Goal: Check status: Check status

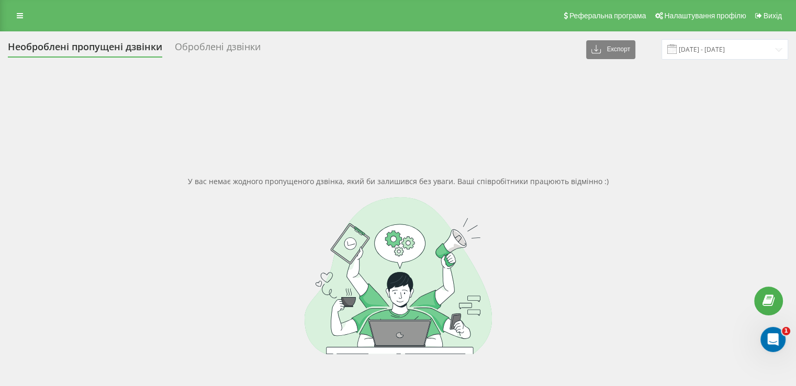
click at [37, 149] on div "У вас немає жодного пропущеного дзвінка, який би залишився без уваги. Ваші спів…" at bounding box center [398, 265] width 780 height 386
click at [690, 49] on input "20.08.2025 - 20.08.2025" at bounding box center [724, 49] width 127 height 20
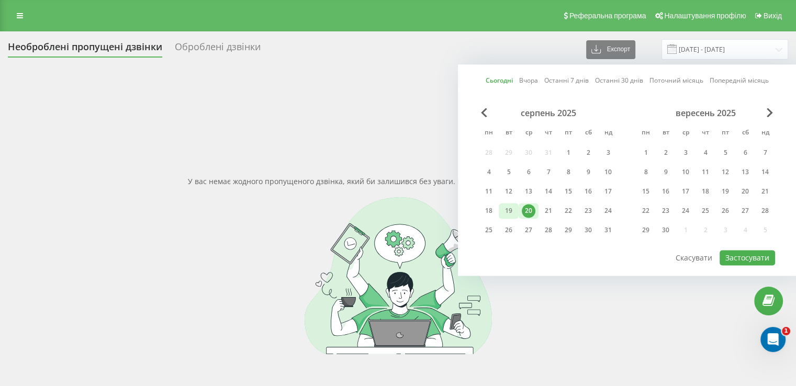
click at [515, 211] on div "19" at bounding box center [509, 211] width 20 height 16
click at [530, 208] on div "20" at bounding box center [529, 211] width 14 height 14
click at [753, 254] on button "Застосувати" at bounding box center [747, 257] width 55 height 15
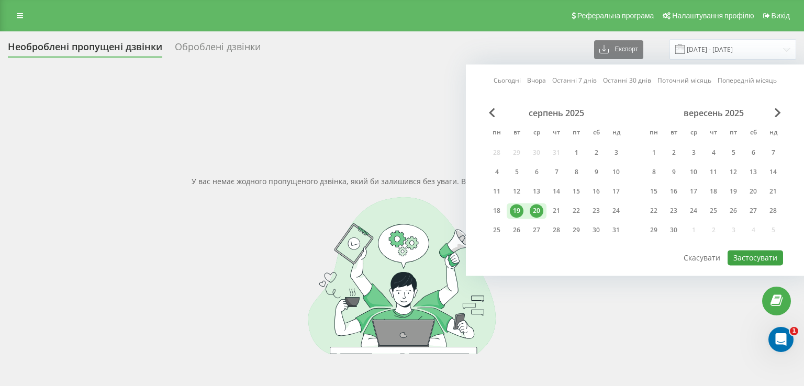
type input "[DATE] - [DATE]"
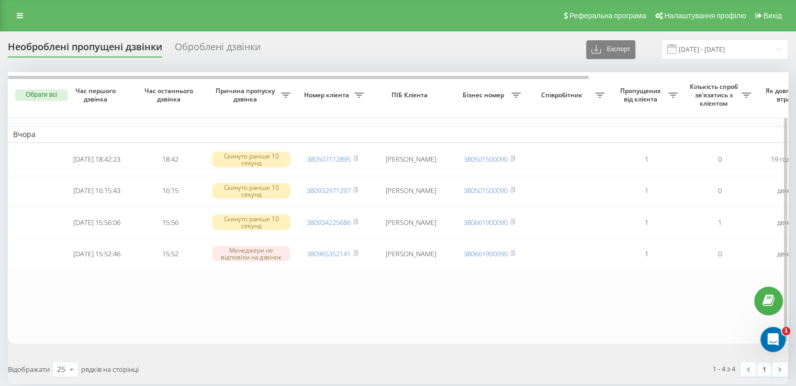
click at [104, 335] on table "Вчора 2025-08-19 18:42:23 18:42 Скинуто раніше 10 секунд 380507112895 Ольга Жир…" at bounding box center [531, 208] width 1047 height 272
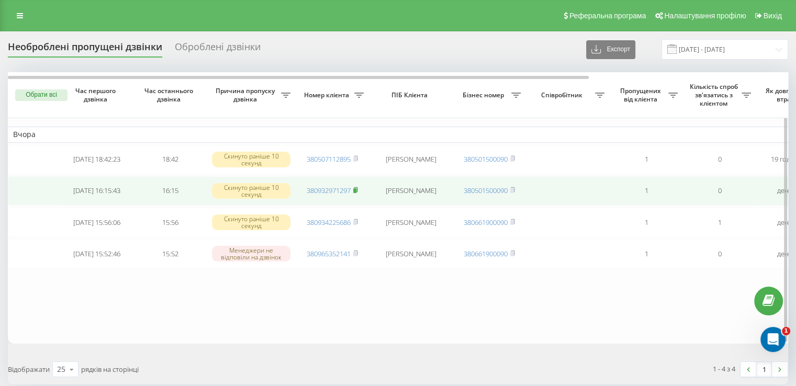
click at [357, 189] on icon at bounding box center [356, 189] width 4 height 5
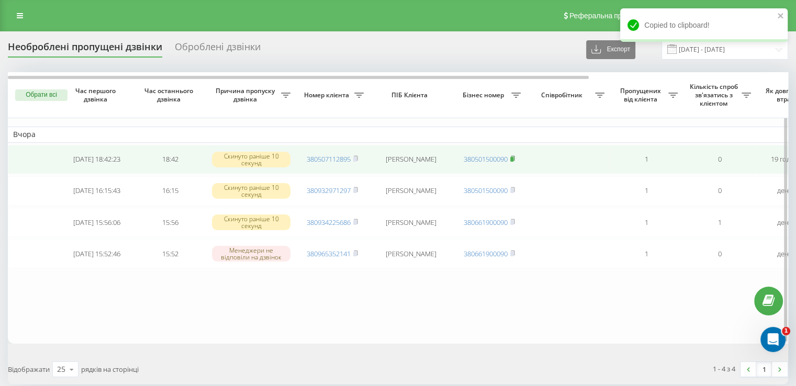
click at [513, 158] on rect at bounding box center [511, 159] width 3 height 5
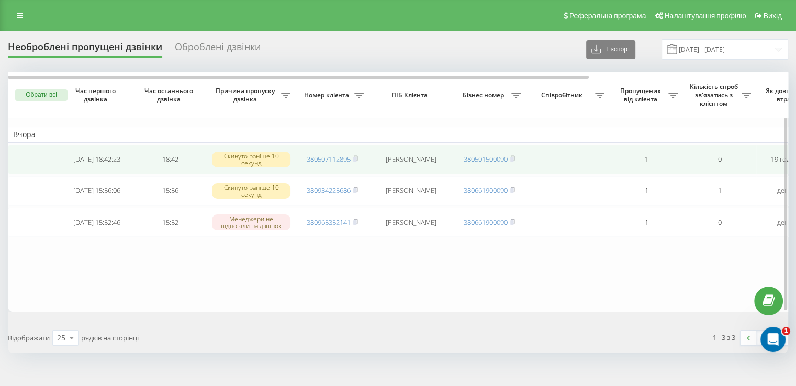
click at [411, 156] on td "[PERSON_NAME]" at bounding box center [411, 159] width 84 height 29
click at [411, 156] on td "Ольга Жирьонкіна" at bounding box center [411, 159] width 84 height 29
click at [356, 156] on icon at bounding box center [355, 158] width 5 height 6
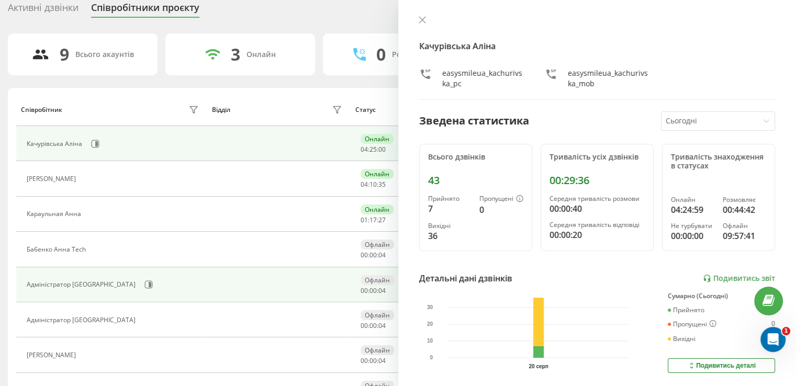
scroll to position [105, 0]
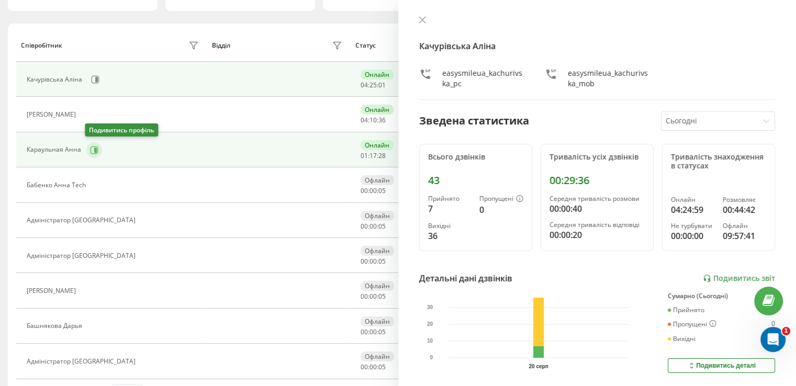
click at [93, 153] on icon at bounding box center [95, 150] width 8 height 8
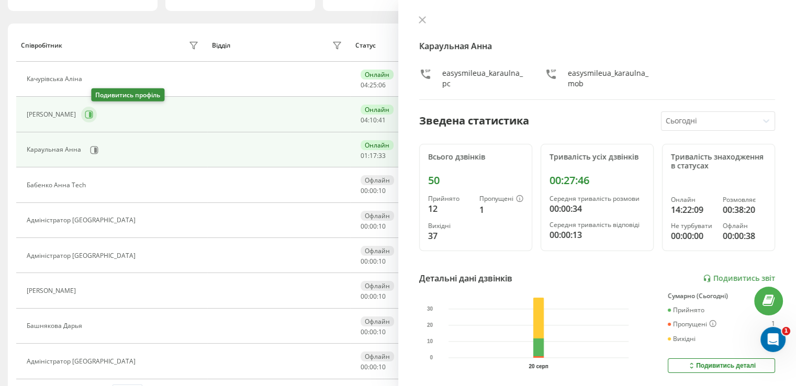
click at [94, 115] on button at bounding box center [89, 115] width 16 height 16
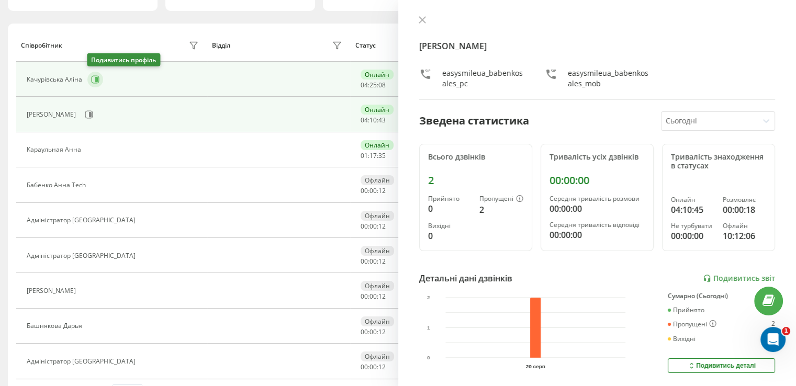
click at [96, 78] on icon at bounding box center [96, 79] width 3 height 5
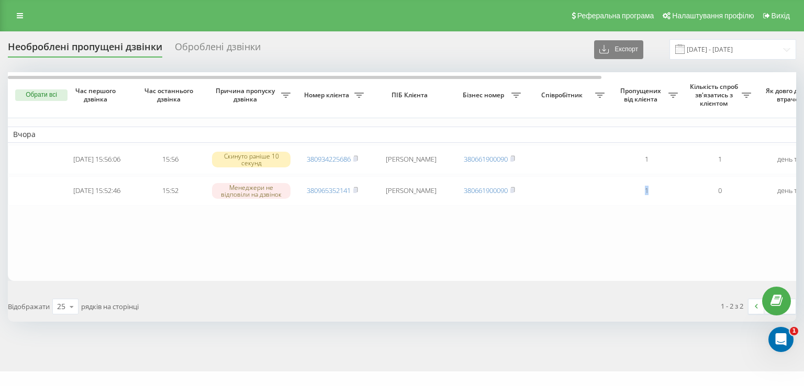
drag, startPoint x: 632, startPoint y: 248, endPoint x: 545, endPoint y: 253, distance: 87.0
click at [545, 253] on table "Вчора 2025-08-19 15:56:06 15:56 Скинуто раніше 10 секунд 380934225686 Катерина …" at bounding box center [531, 176] width 1047 height 209
